Goal: Task Accomplishment & Management: Manage account settings

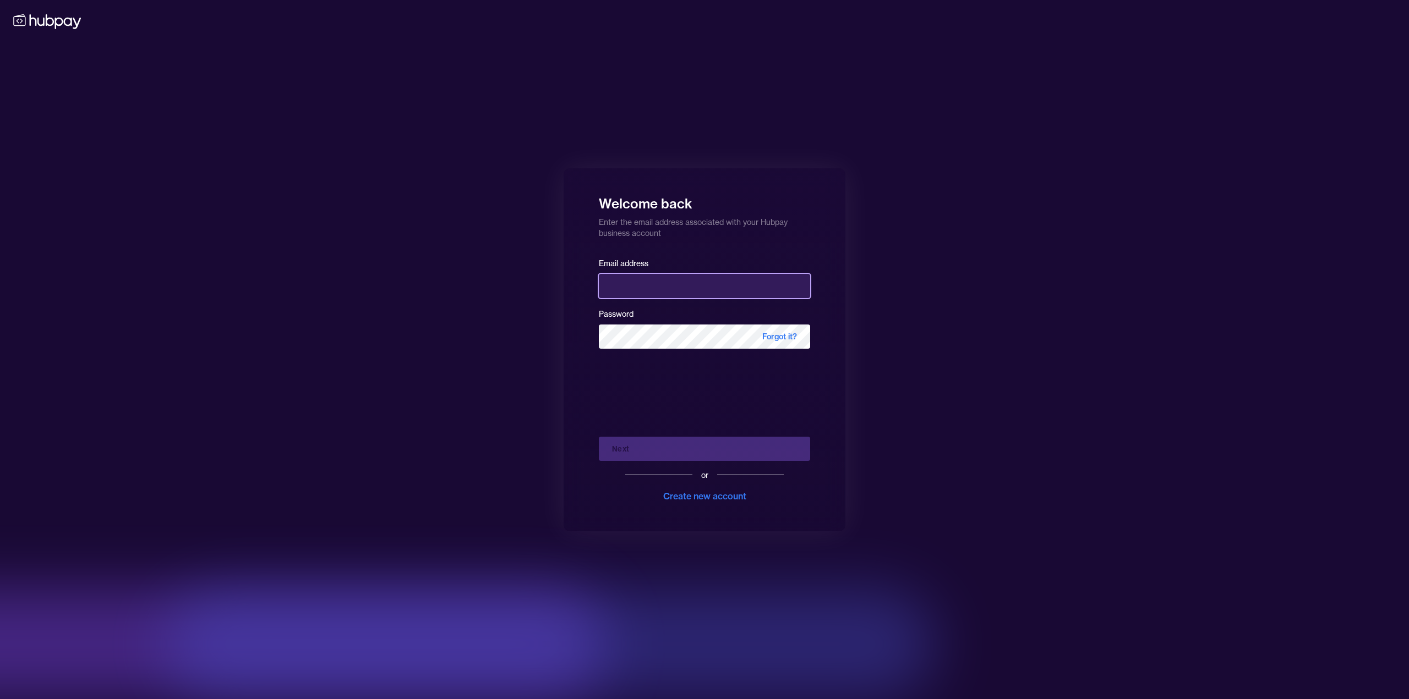
click at [638, 290] on input "email" at bounding box center [704, 286] width 211 height 24
click at [0, 699] on com-1password-button at bounding box center [0, 699] width 0 height 0
click at [1061, 381] on div "Welcome back Enter the email address associated with your Hubpay business accou…" at bounding box center [704, 349] width 1409 height 699
click at [654, 277] on input "email" at bounding box center [704, 286] width 211 height 24
click at [0, 699] on com-1password-button at bounding box center [0, 699] width 0 height 0
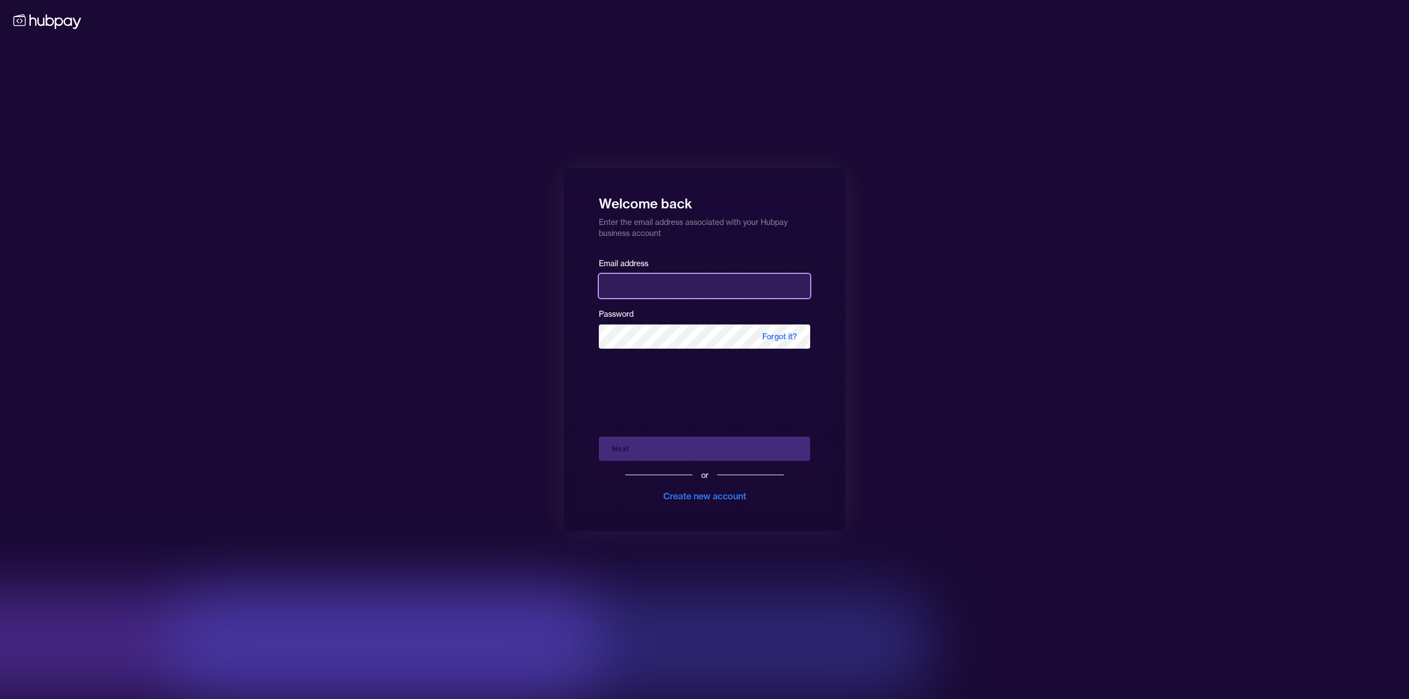
type input "**********"
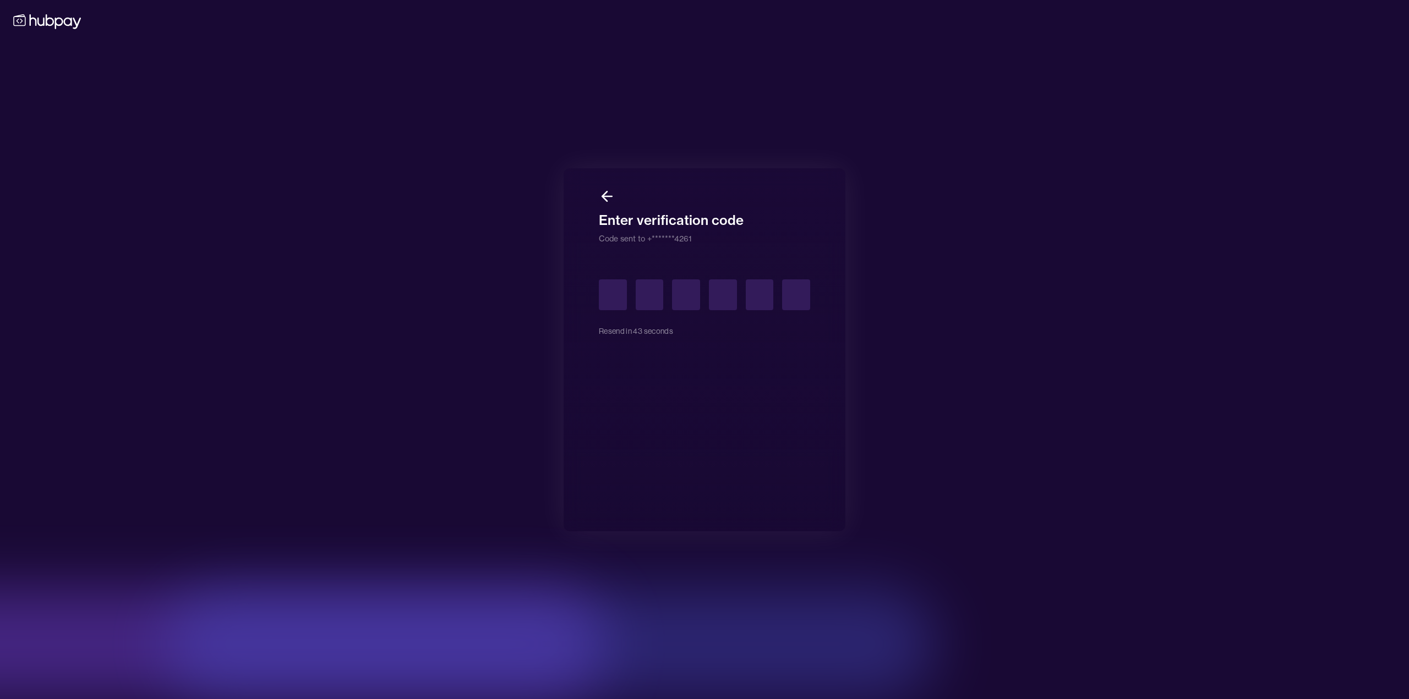
type input "*"
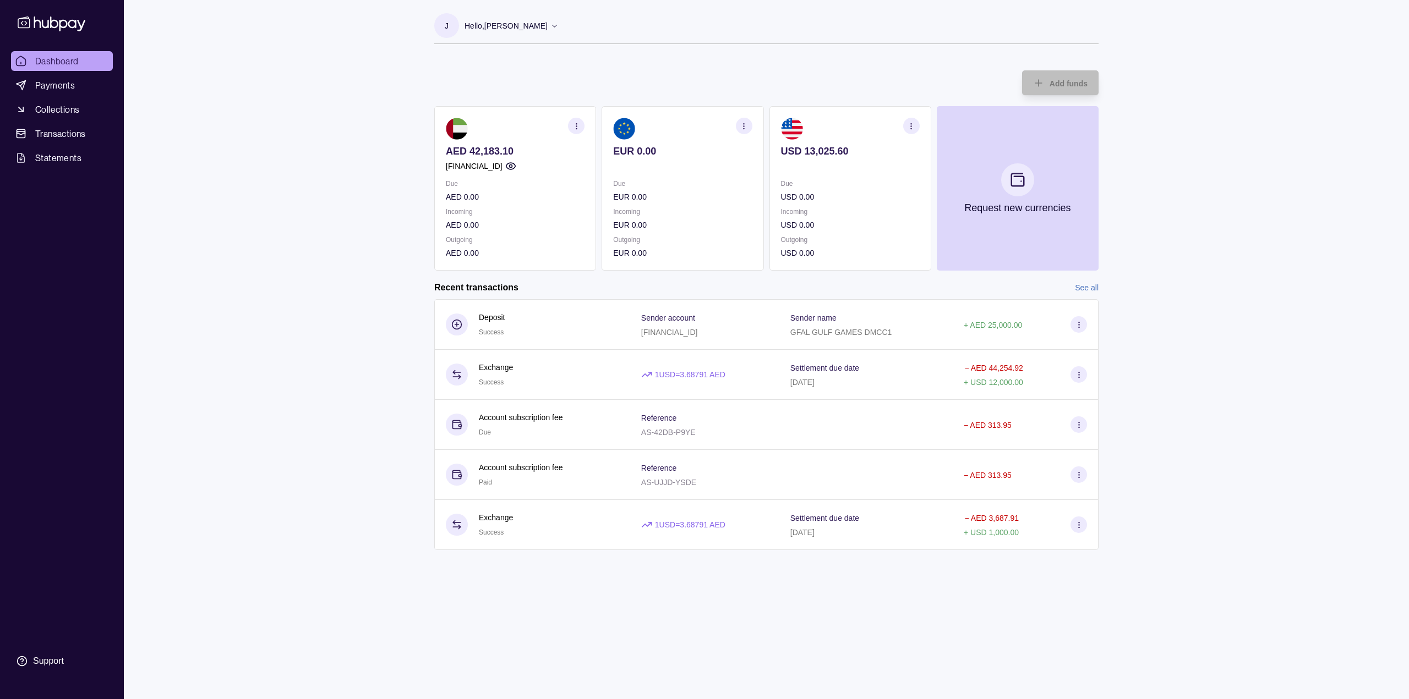
click at [911, 124] on icon "button" at bounding box center [911, 126] width 8 height 8
click at [1342, 378] on div "Dashboard Payments Collections Transactions Statements Support J Hello, [PERSON…" at bounding box center [704, 349] width 1409 height 699
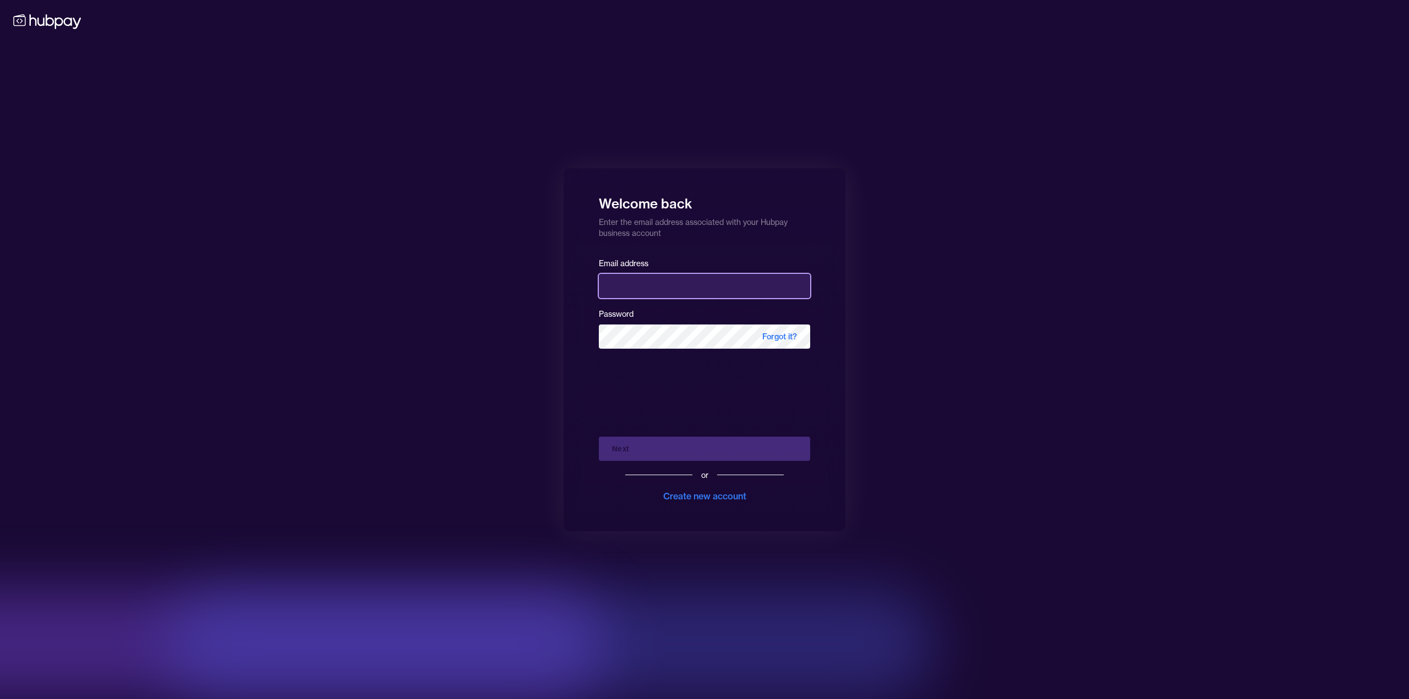
click at [699, 291] on input "email" at bounding box center [704, 286] width 211 height 24
type input "**********"
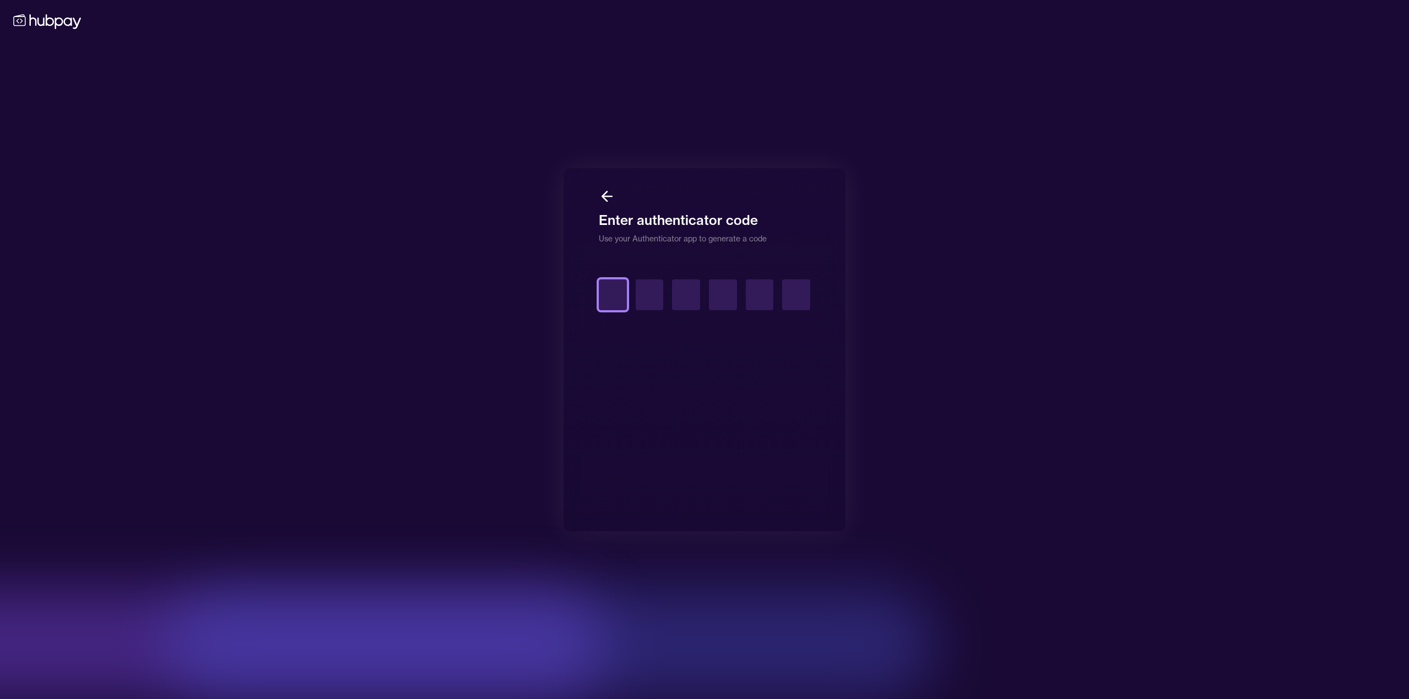
click at [621, 303] on input "text" at bounding box center [613, 295] width 28 height 31
click at [617, 300] on input "text" at bounding box center [613, 295] width 28 height 31
